Goal: Transaction & Acquisition: Purchase product/service

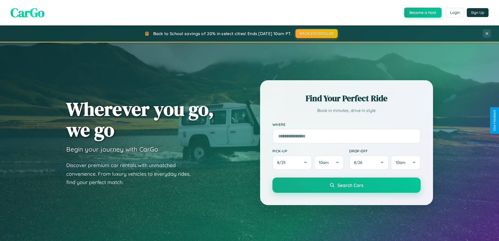
scroll to position [360, 0]
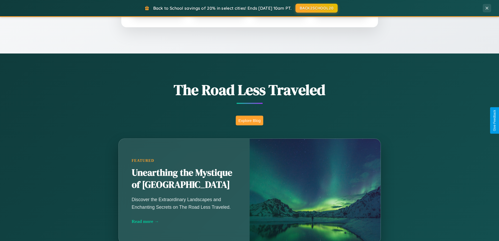
click at [249, 120] on button "Explore Blog" at bounding box center [249, 120] width 27 height 10
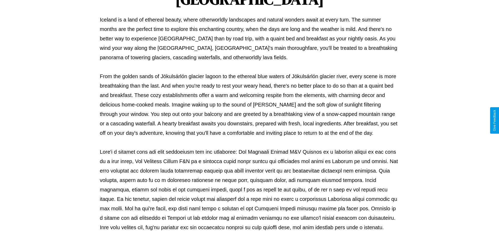
scroll to position [169, 0]
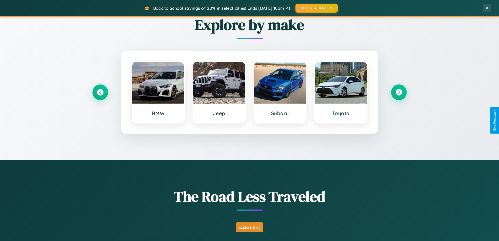
scroll to position [15, 0]
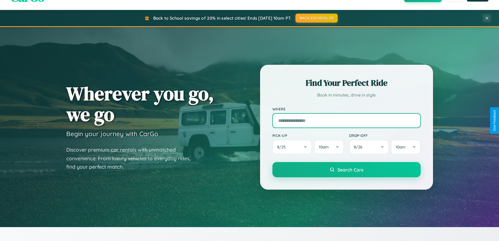
click at [346, 120] on input "text" at bounding box center [346, 120] width 148 height 15
type input "**********"
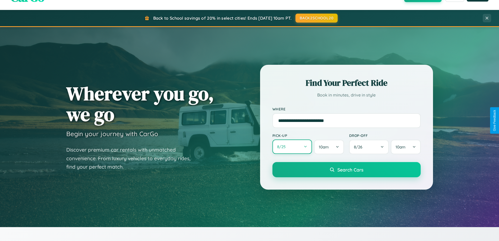
click at [292, 147] on button "8 / 25" at bounding box center [292, 146] width 40 height 14
select select "*"
select select "****"
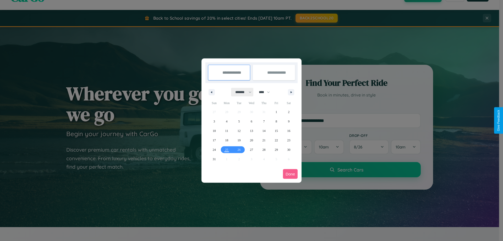
drag, startPoint x: 241, startPoint y: 92, endPoint x: 251, endPoint y: 105, distance: 16.8
click at [241, 92] on select "******* ******** ***** ***** *** **** **** ****** ********* ******* ******** **…" at bounding box center [242, 92] width 22 height 9
select select "*"
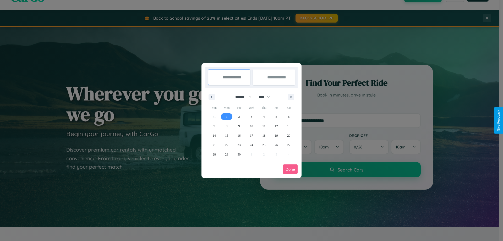
click at [226, 116] on span "1" at bounding box center [227, 116] width 2 height 9
type input "**********"
click at [214, 126] on span "7" at bounding box center [214, 125] width 2 height 9
type input "**********"
click at [290, 169] on button "Done" at bounding box center [290, 169] width 15 height 10
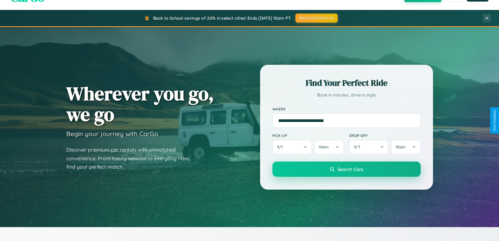
click at [346, 169] on span "Search Cars" at bounding box center [350, 169] width 26 height 6
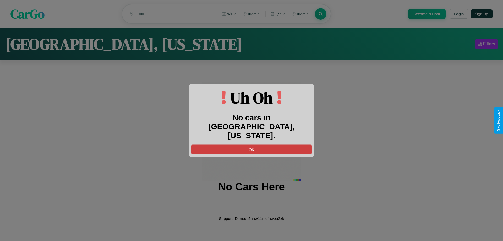
click at [251, 145] on button "OK" at bounding box center [251, 149] width 120 height 10
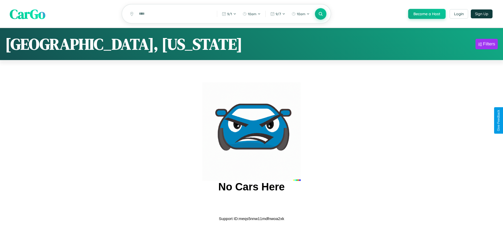
click at [27, 14] on span "CarGo" at bounding box center [28, 14] width 36 height 18
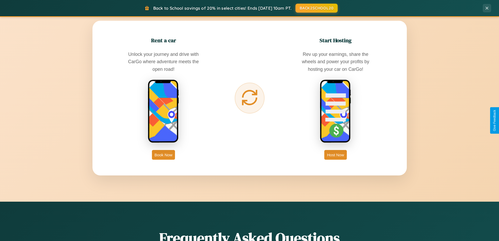
scroll to position [841, 0]
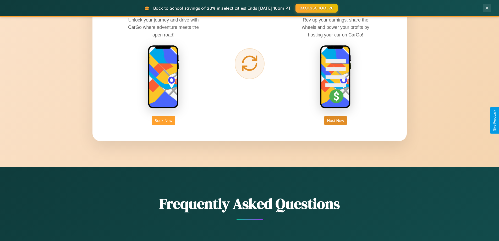
click at [163, 120] on button "Book Now" at bounding box center [163, 120] width 23 height 10
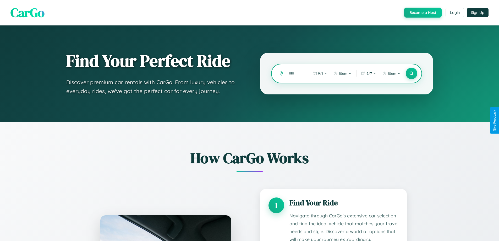
click at [294, 73] on input "text" at bounding box center [294, 73] width 17 height 9
type input "*"
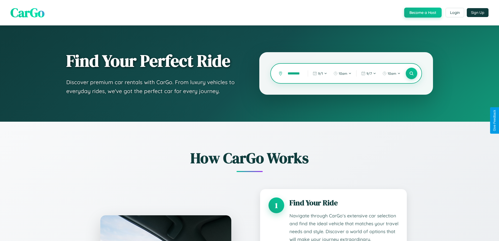
scroll to position [0, 5]
type input "********"
click at [411, 73] on icon at bounding box center [411, 73] width 5 height 5
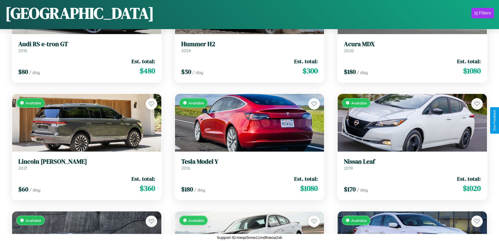
scroll to position [3473, 0]
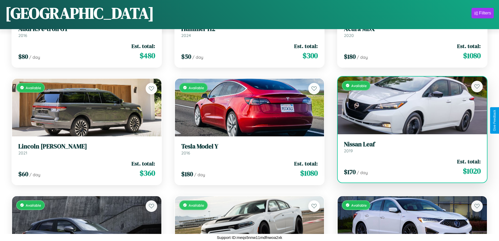
click at [409, 149] on link "Nissan Leaf 2019" at bounding box center [412, 146] width 137 height 13
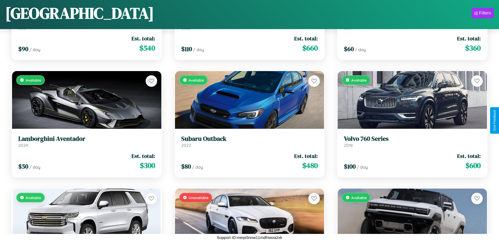
scroll to position [1715, 0]
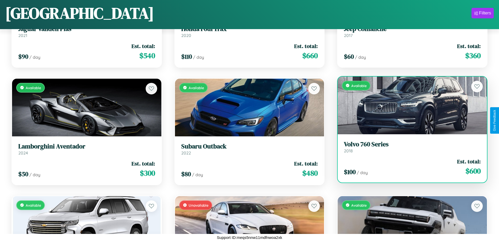
click at [409, 147] on h3 "Volvo 760 Series" at bounding box center [412, 144] width 137 height 8
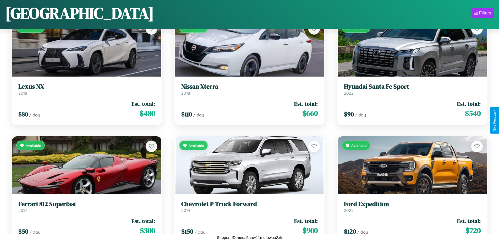
scroll to position [3122, 0]
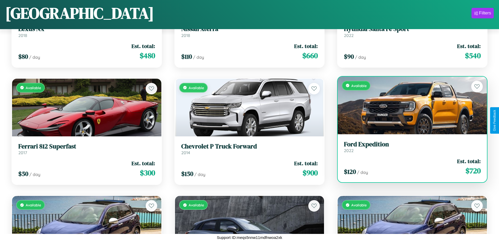
click at [409, 148] on link "Ford Expedition 2022" at bounding box center [412, 146] width 137 height 13
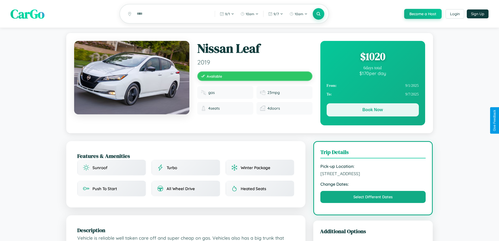
click at [372, 110] on button "Book Now" at bounding box center [372, 109] width 92 height 13
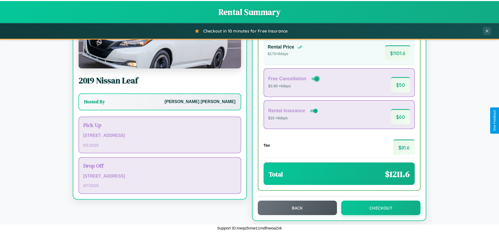
scroll to position [36, 0]
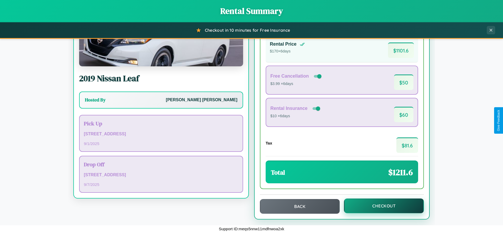
click at [380, 206] on button "Checkout" at bounding box center [384, 205] width 80 height 15
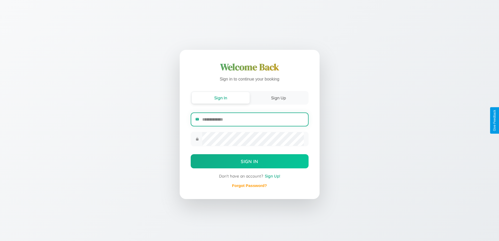
click at [253, 119] on input "email" at bounding box center [252, 119] width 101 height 13
type input "**********"
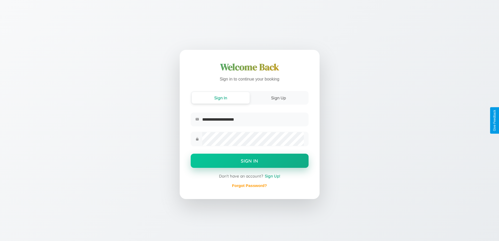
click at [249, 161] on button "Sign In" at bounding box center [250, 160] width 118 height 14
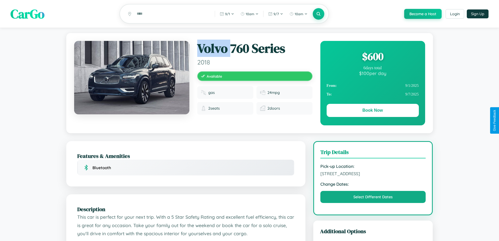
scroll to position [136, 0]
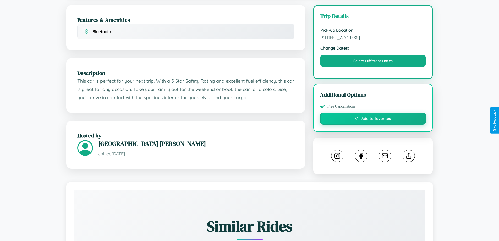
click at [373, 119] on button "Add to favorites" at bounding box center [373, 118] width 106 height 12
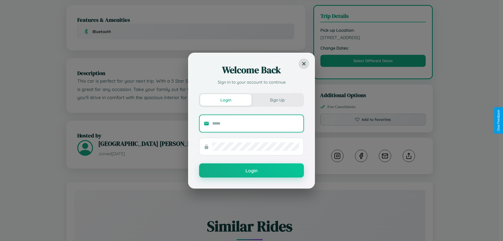
click at [256, 123] on input "text" at bounding box center [255, 123] width 87 height 8
type input "**********"
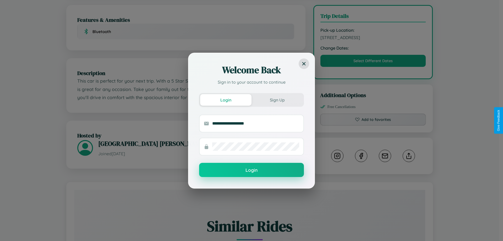
click at [251, 170] on button "Login" at bounding box center [251, 170] width 105 height 14
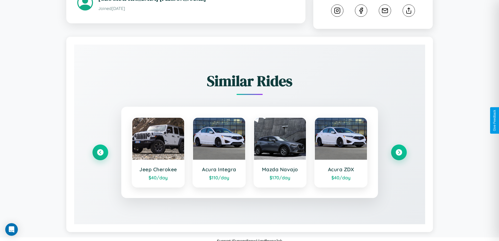
scroll to position [285, 0]
